Goal: Transaction & Acquisition: Obtain resource

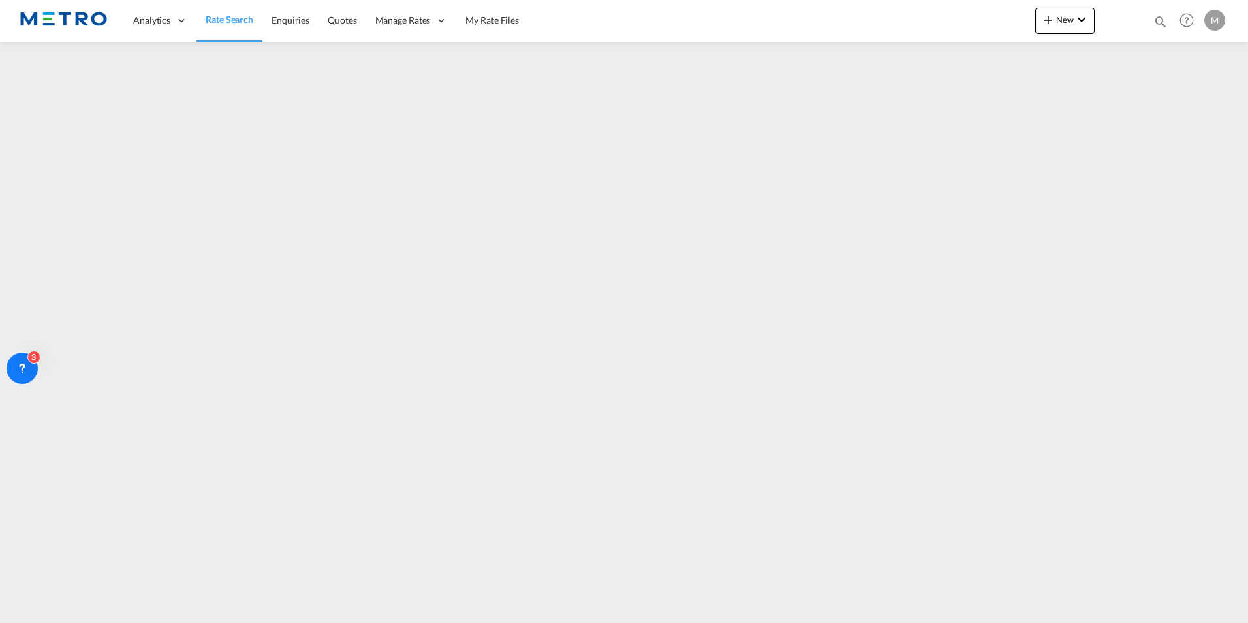
click at [234, 17] on span "Rate Search" at bounding box center [230, 19] width 48 height 11
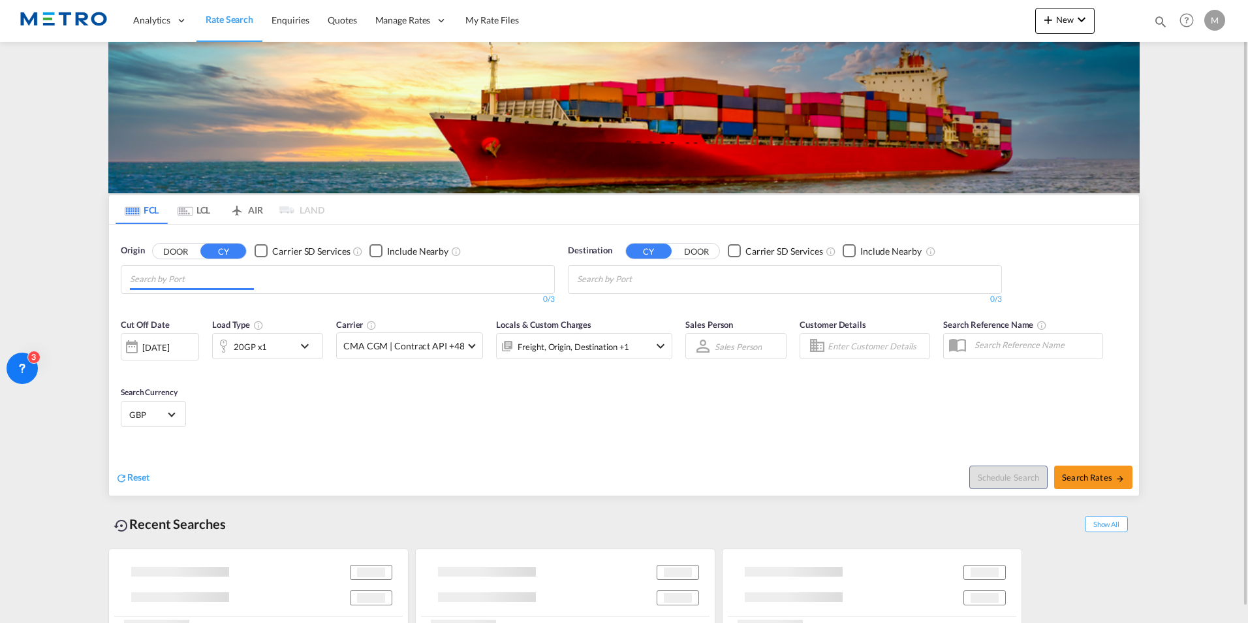
click at [218, 271] on input "Chips input." at bounding box center [192, 279] width 124 height 21
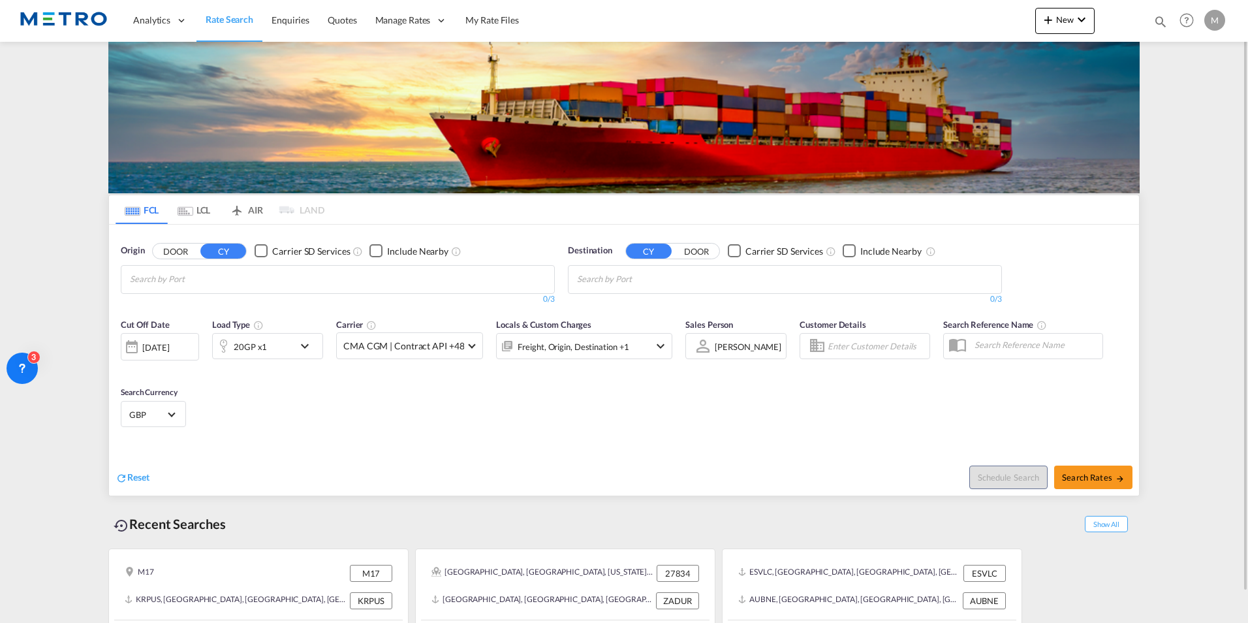
click at [178, 257] on button "DOOR" at bounding box center [176, 251] width 46 height 15
click at [178, 274] on body "Analytics Reports Dashboard Rate Search Enquiries Quotes" at bounding box center [624, 311] width 1248 height 623
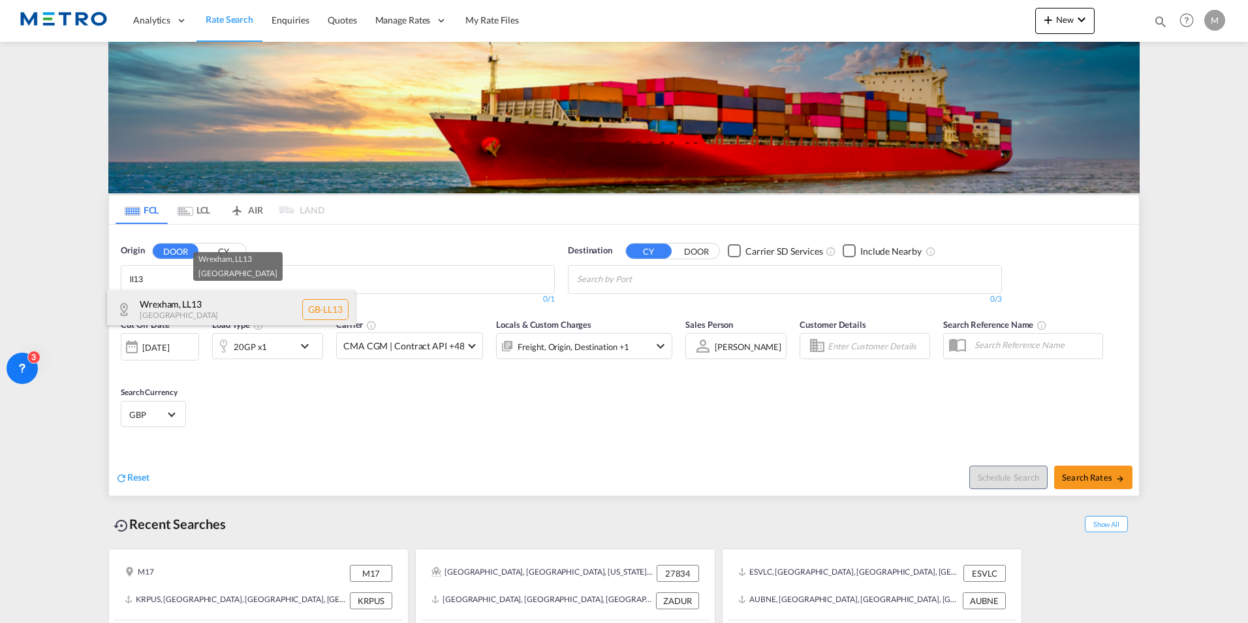
type input "ll13"
click at [200, 308] on div "Wrexham , LL13 [GEOGRAPHIC_DATA] [GEOGRAPHIC_DATA]-LL13" at bounding box center [231, 309] width 248 height 39
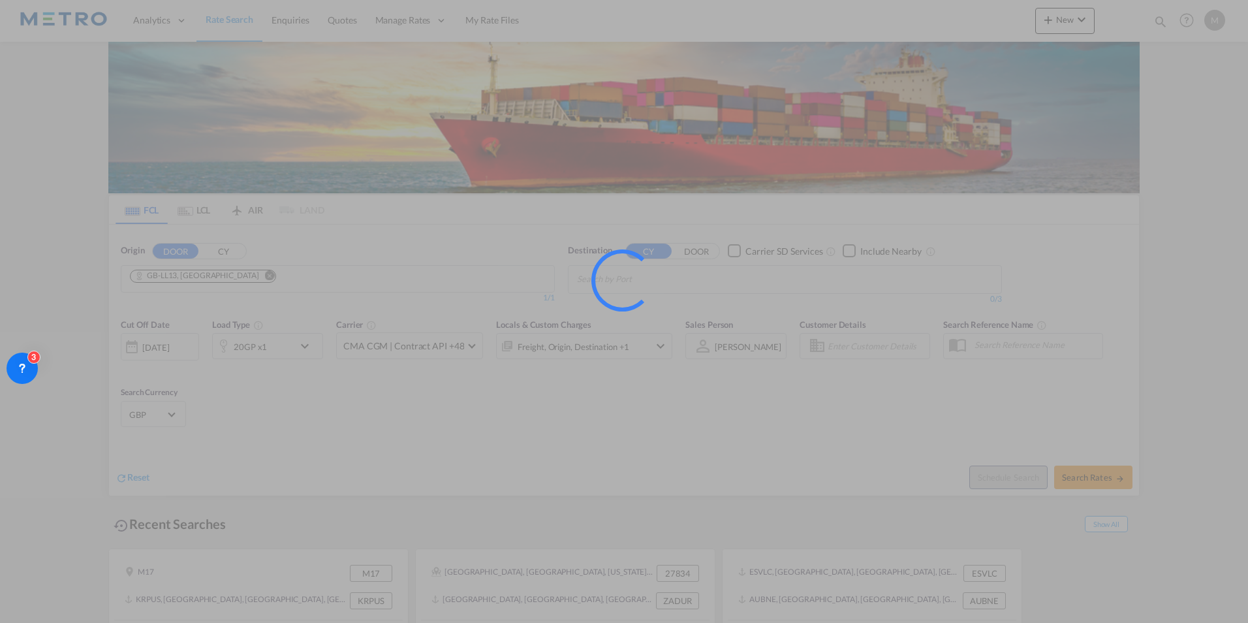
click at [638, 278] on div at bounding box center [622, 280] width 68 height 68
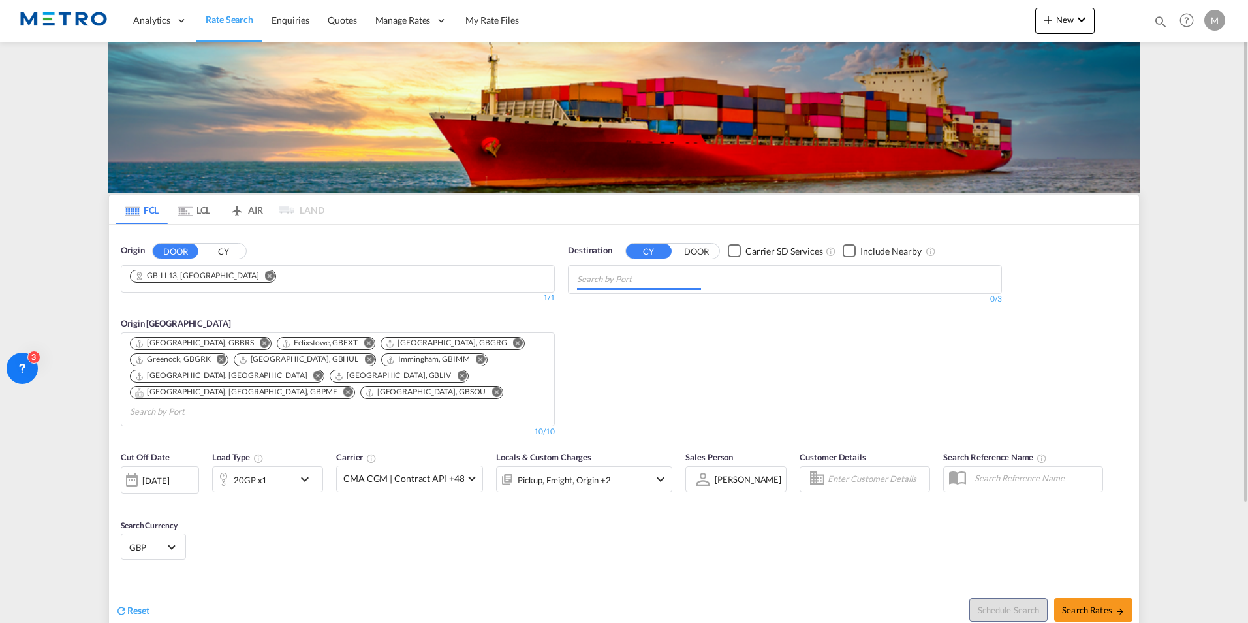
click at [639, 285] on input "Chips input." at bounding box center [639, 279] width 124 height 21
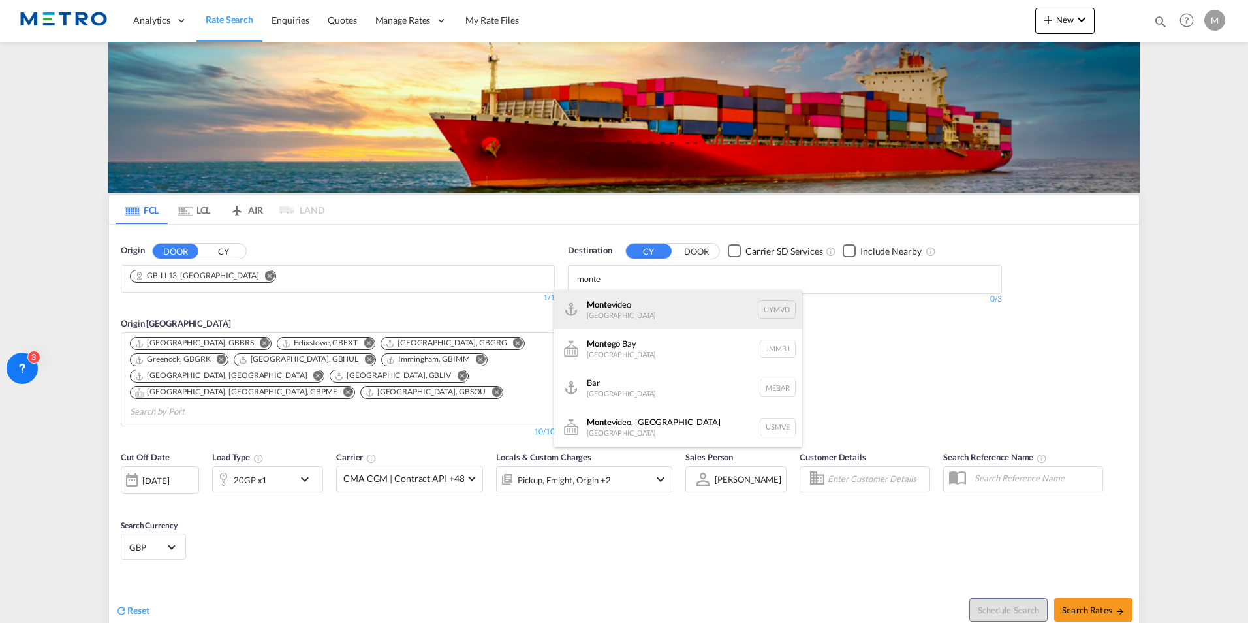
type input "monte"
click at [663, 310] on div "Monte video [GEOGRAPHIC_DATA] UYMVD" at bounding box center [678, 309] width 248 height 39
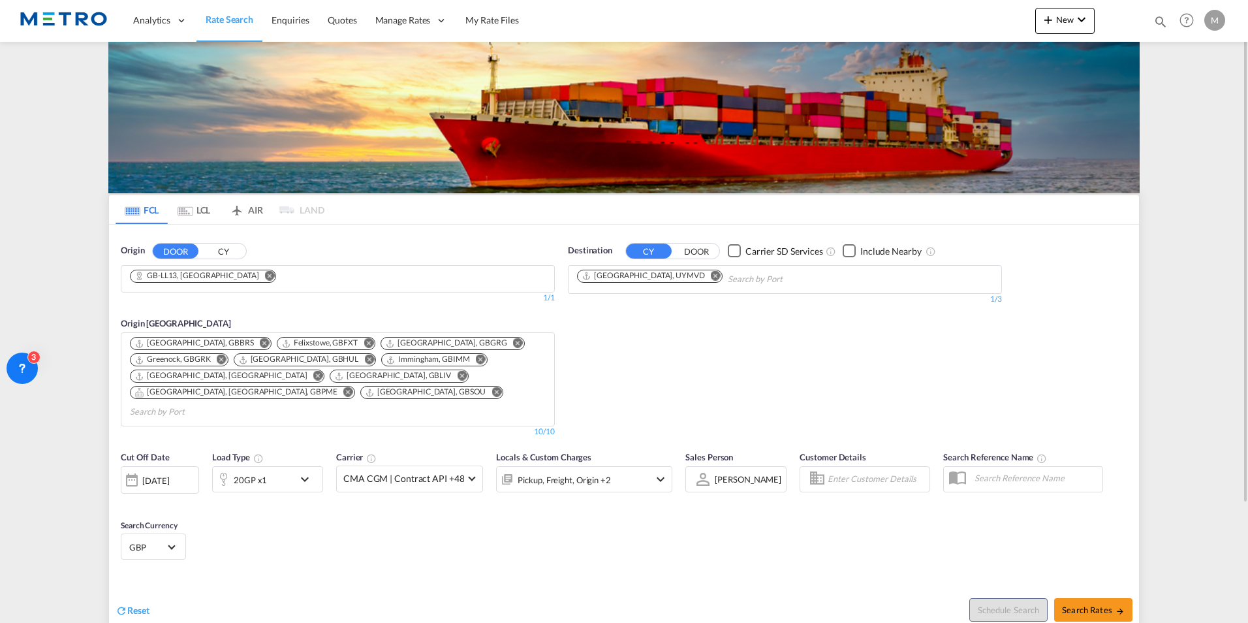
click at [284, 466] on div "20GP x1" at bounding box center [253, 479] width 81 height 26
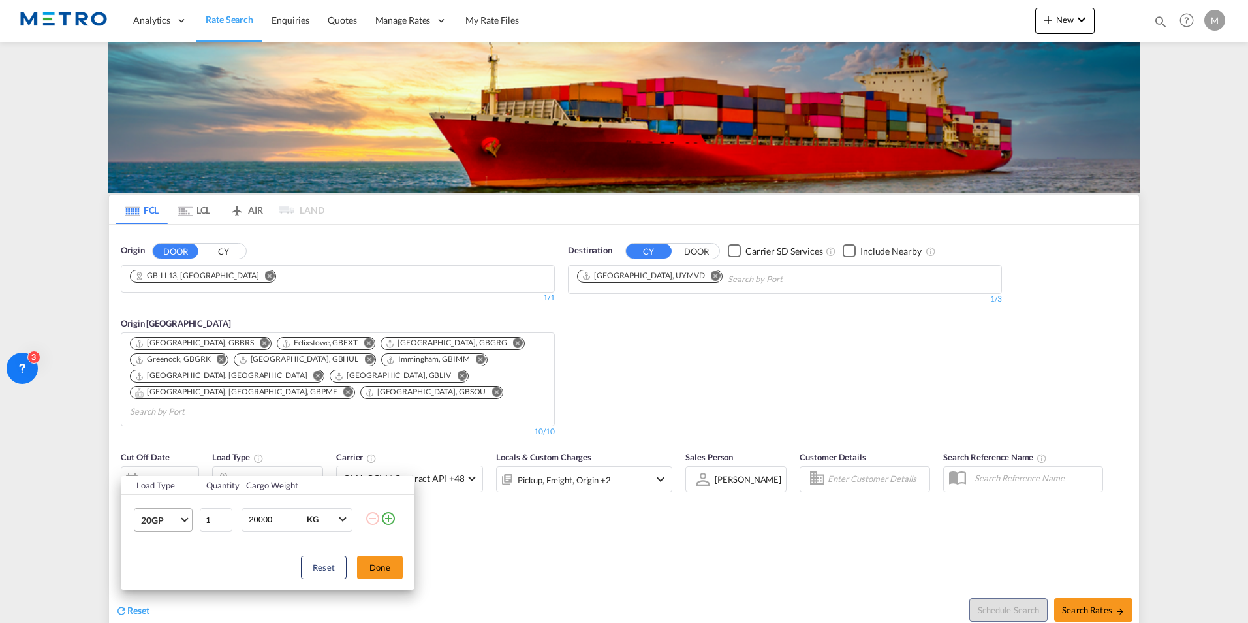
click at [170, 524] on span "20GP" at bounding box center [160, 520] width 38 height 13
click at [153, 540] on md-option "40HC" at bounding box center [175, 528] width 89 height 31
click at [368, 569] on button "Done" at bounding box center [380, 568] width 46 height 24
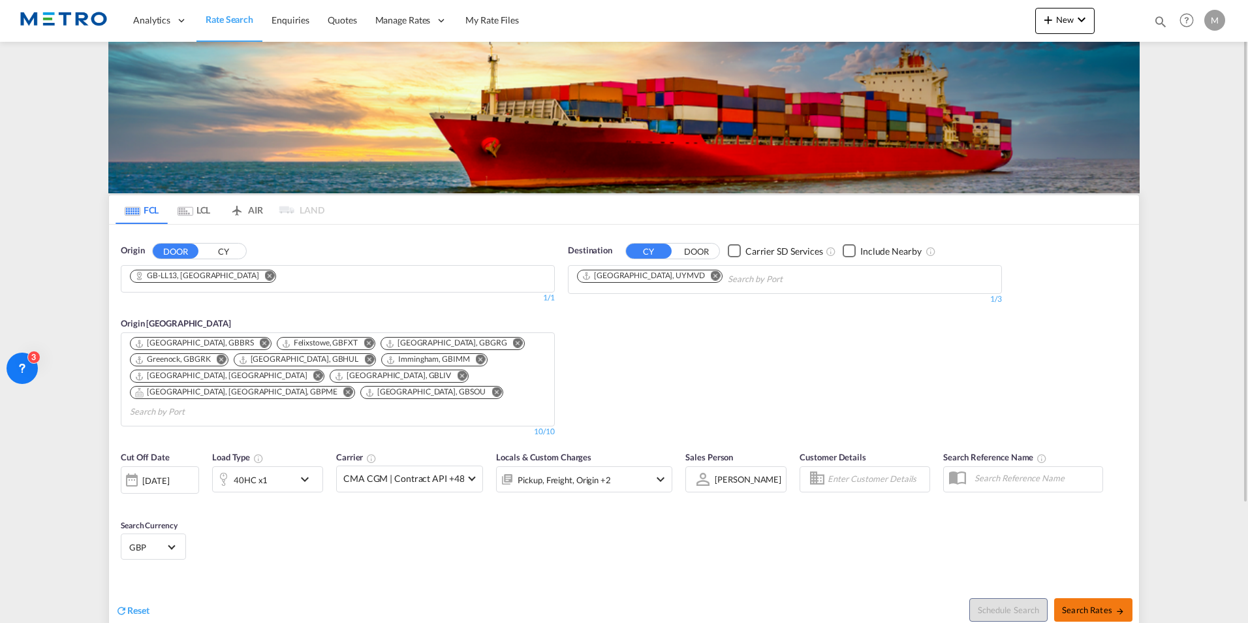
click at [1092, 605] on span "Search Rates" at bounding box center [1093, 610] width 63 height 10
type input "LL13 to UYMVD / [DATE]"
